Goal: Transaction & Acquisition: Obtain resource

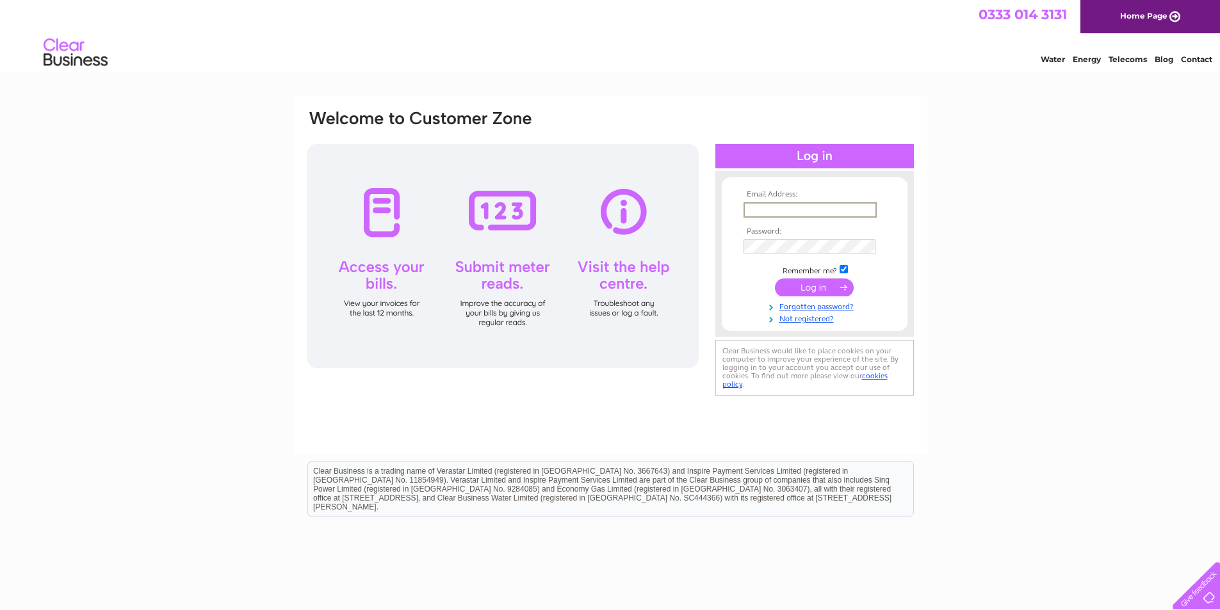
click at [798, 205] on input "text" at bounding box center [810, 209] width 133 height 15
click at [766, 211] on input "text" at bounding box center [810, 209] width 132 height 14
paste input "rweglasgowltd@gmail.com"
click at [749, 211] on input "rweglasgowltd@gmail.com" at bounding box center [810, 209] width 133 height 15
type input "rweglasgowltd@gmail.com"
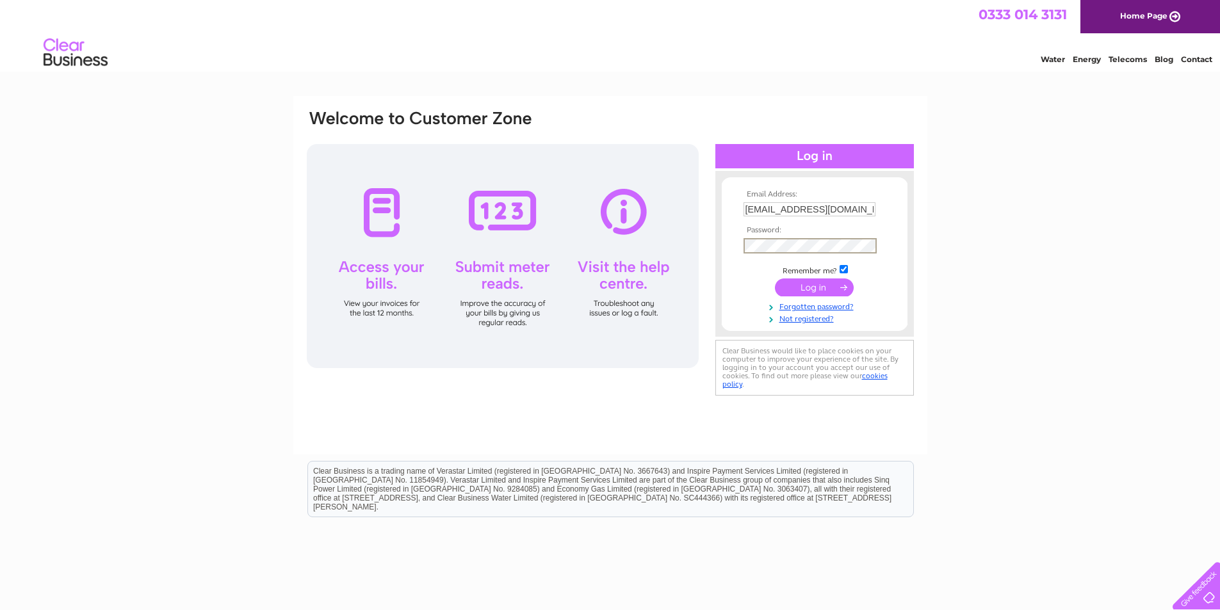
click at [826, 288] on input "submit" at bounding box center [814, 288] width 79 height 18
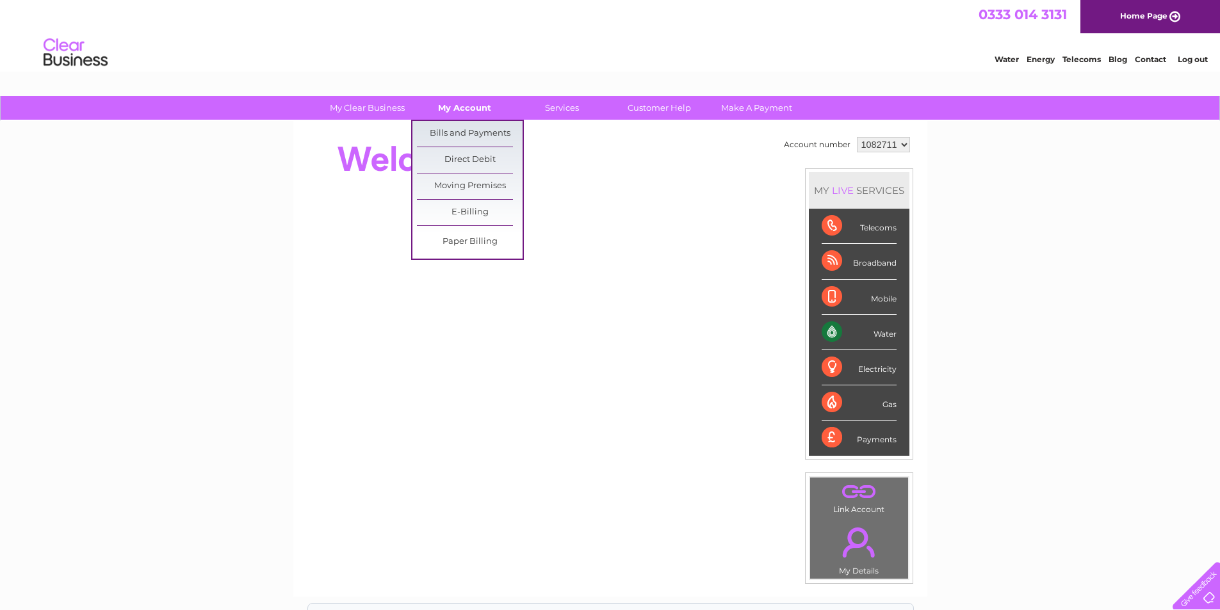
click at [475, 107] on link "My Account" at bounding box center [465, 108] width 106 height 24
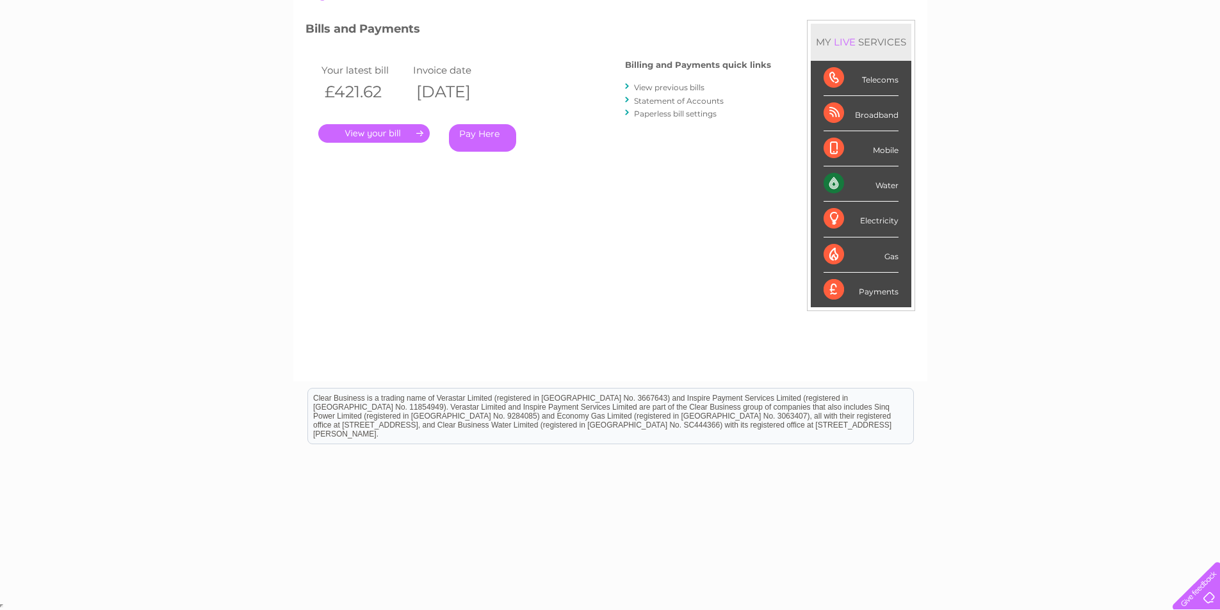
scroll to position [99, 0]
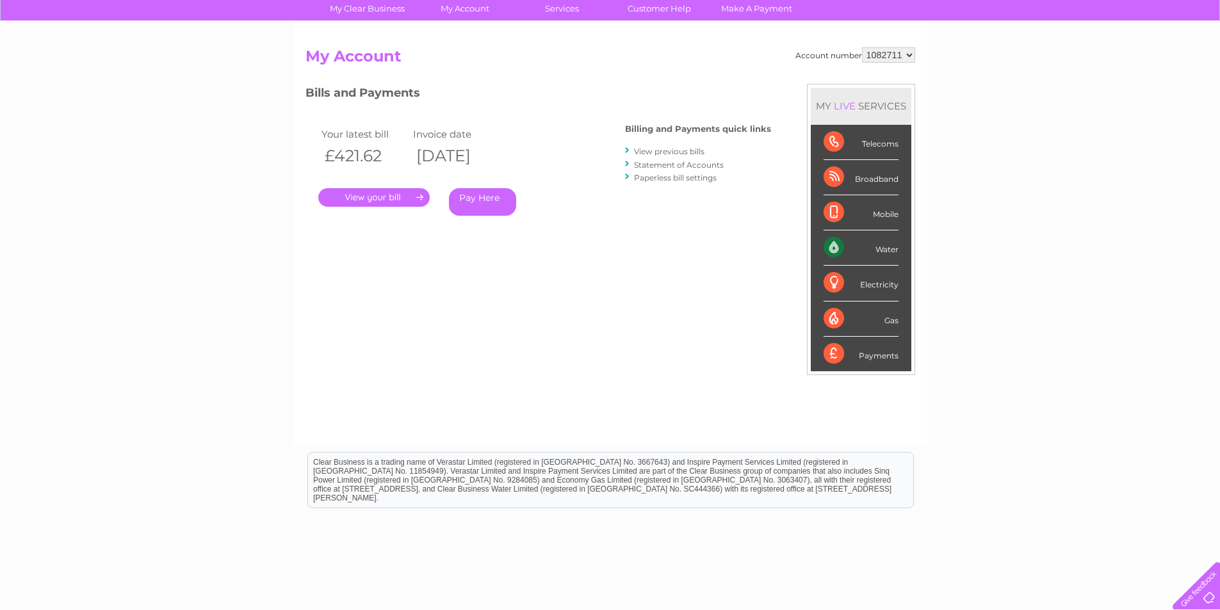
click at [661, 153] on link "View previous bills" at bounding box center [669, 152] width 70 height 10
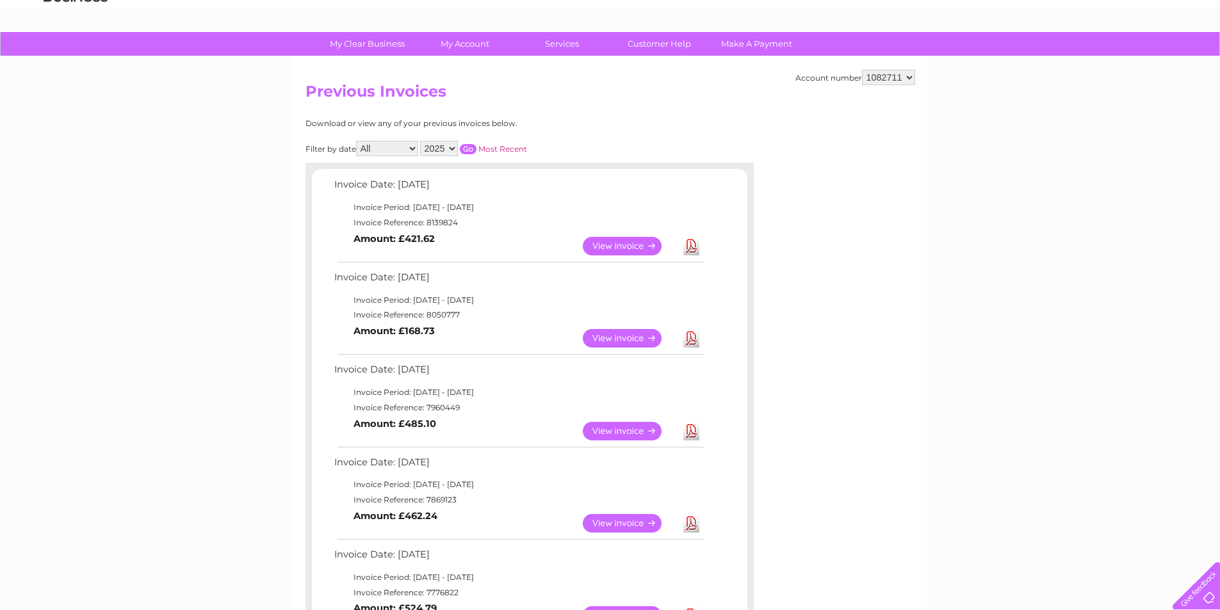
scroll to position [128, 0]
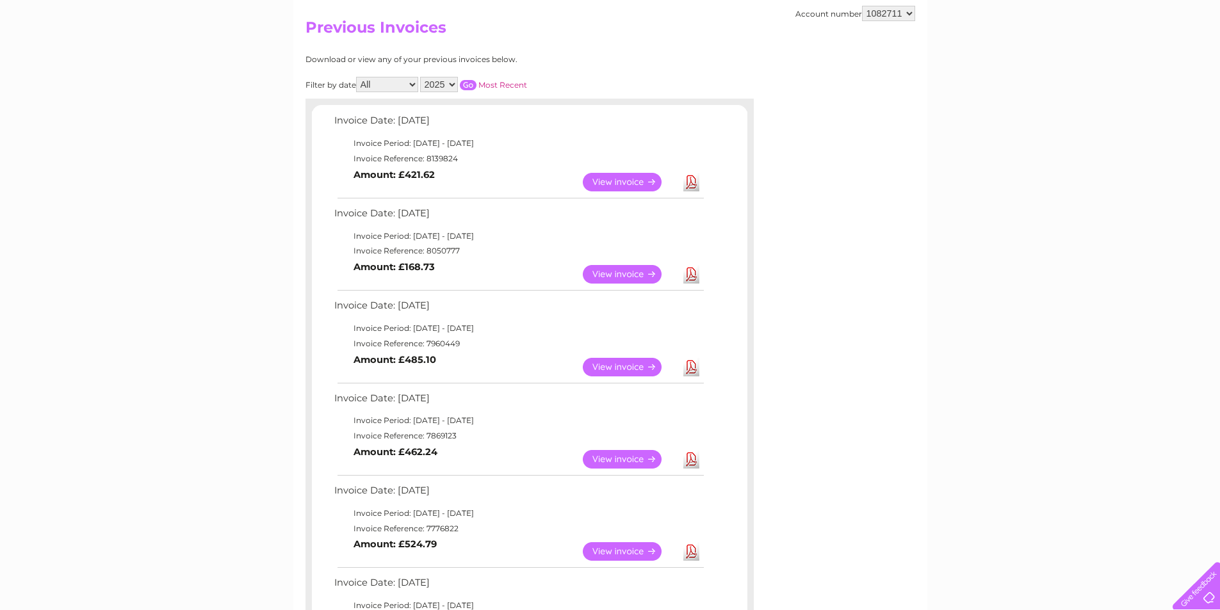
click at [640, 183] on link "View" at bounding box center [630, 182] width 94 height 19
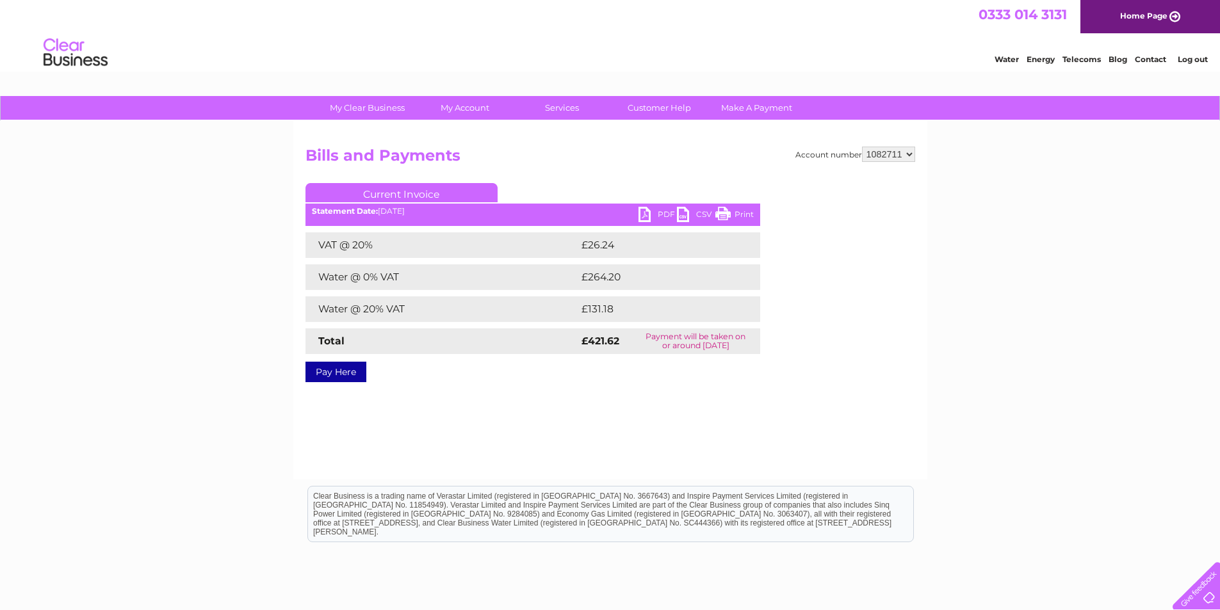
click at [649, 215] on link "PDF" at bounding box center [658, 216] width 38 height 19
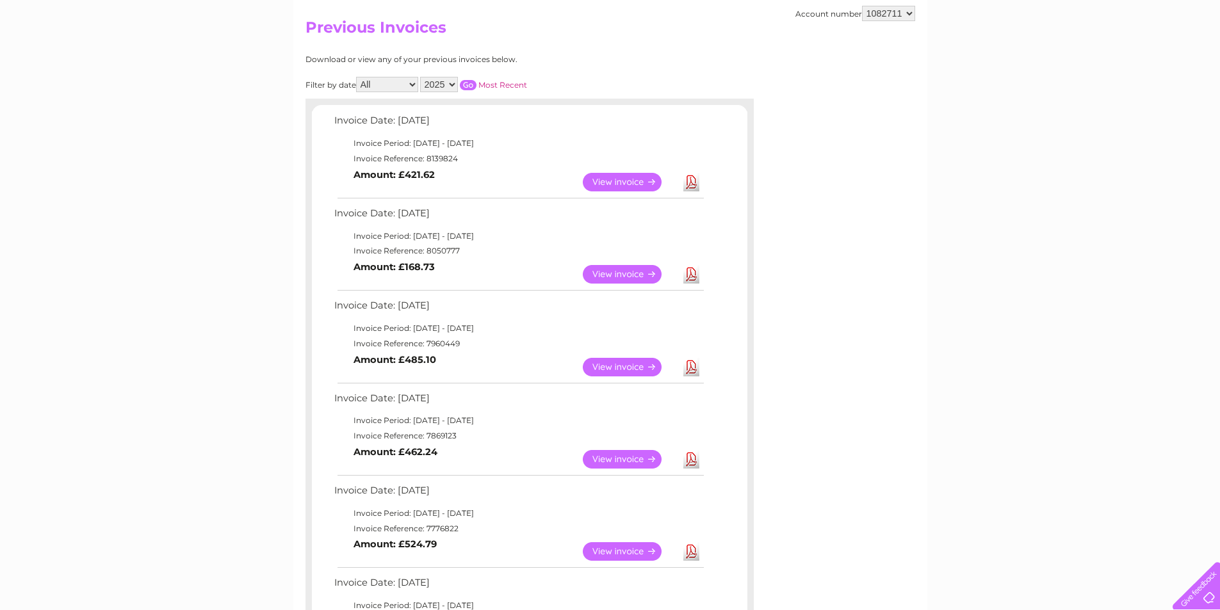
click at [630, 270] on link "View" at bounding box center [630, 274] width 94 height 19
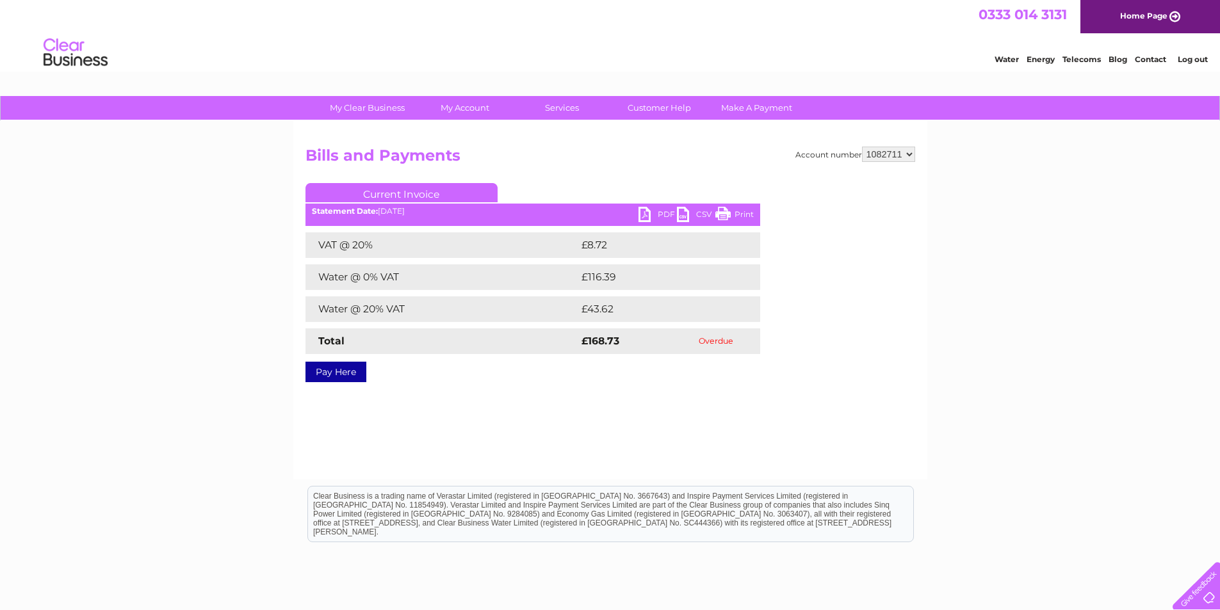
click at [652, 215] on link "PDF" at bounding box center [658, 216] width 38 height 19
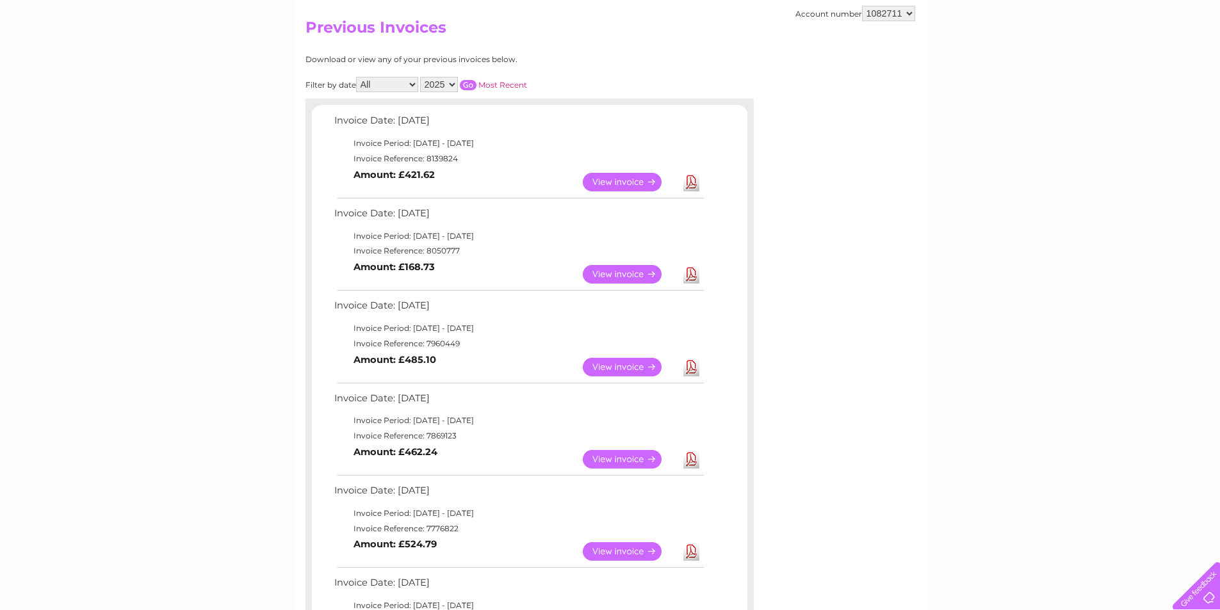
click at [691, 365] on link "Download" at bounding box center [691, 367] width 16 height 19
